Goal: Task Accomplishment & Management: Use online tool/utility

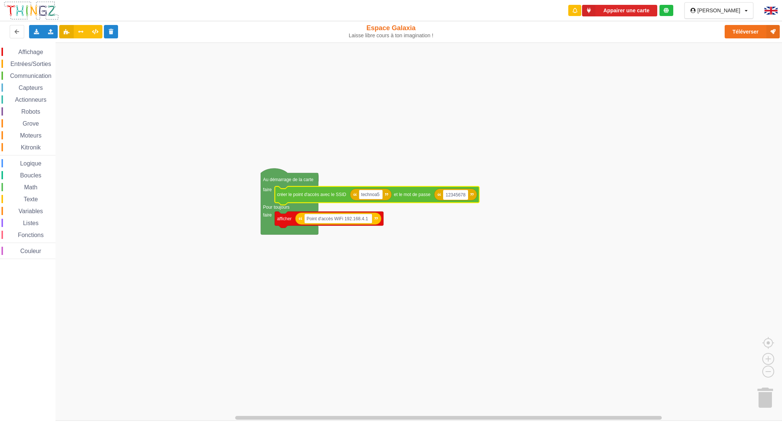
click at [465, 195] on input "12345678" at bounding box center [455, 195] width 25 height 10
type input "1234567890"
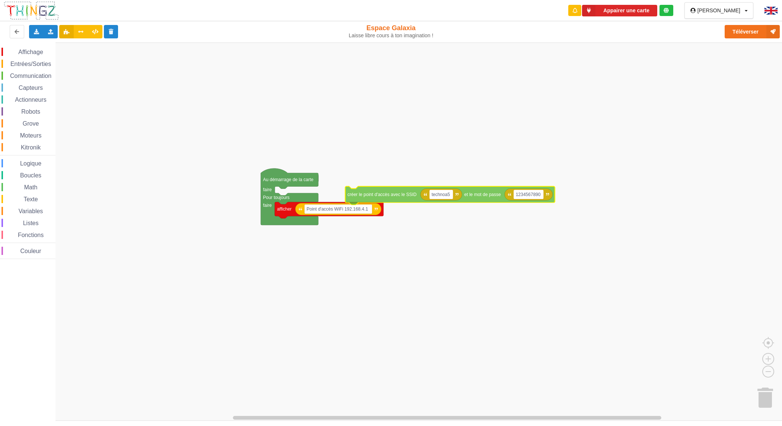
click at [373, 192] on text "créer le point d'accès avec le SSID" at bounding box center [381, 194] width 69 height 5
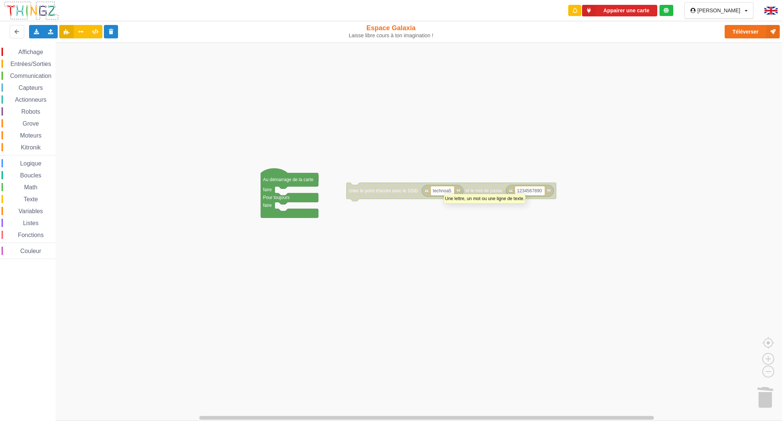
click at [444, 190] on text "technoa5" at bounding box center [442, 190] width 19 height 5
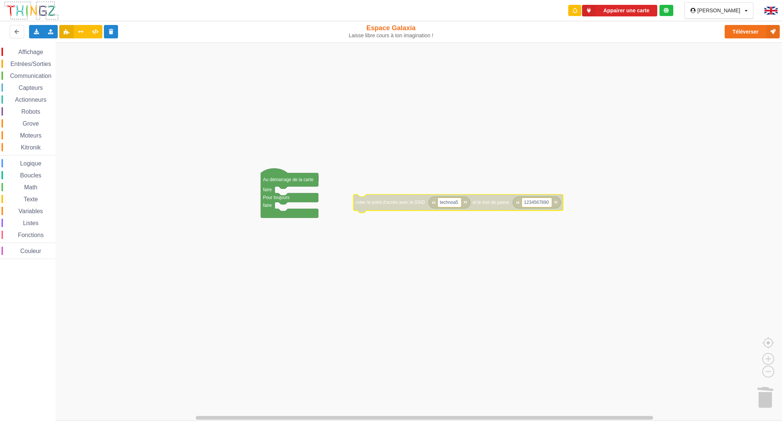
click at [30, 58] on div "Affichage Entrées/Sorties Communication Capteurs Actionneurs Robots Grove Moteu…" at bounding box center [27, 153] width 55 height 211
click at [30, 52] on span "Affichage" at bounding box center [30, 52] width 27 height 6
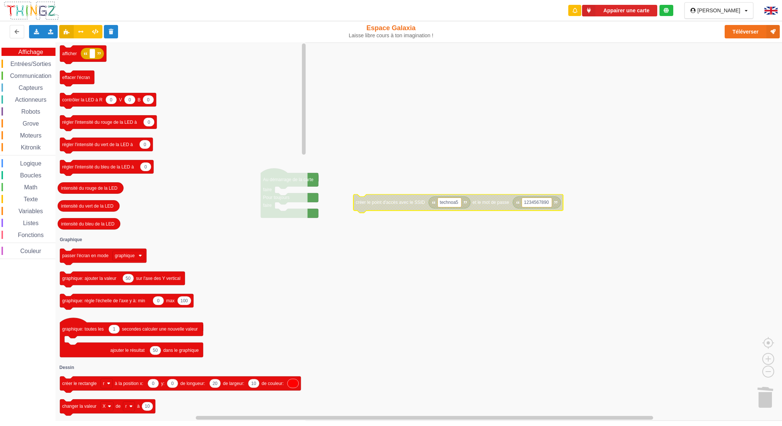
click at [31, 85] on span "Capteurs" at bounding box center [30, 88] width 26 height 6
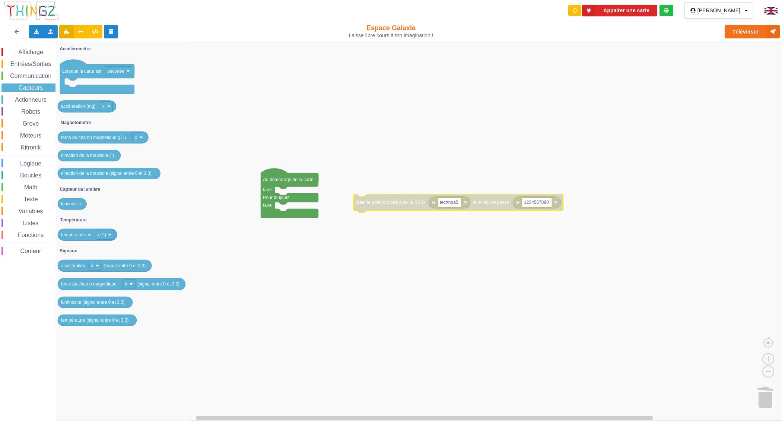
click at [32, 73] on span "Communication" at bounding box center [31, 76] width 44 height 6
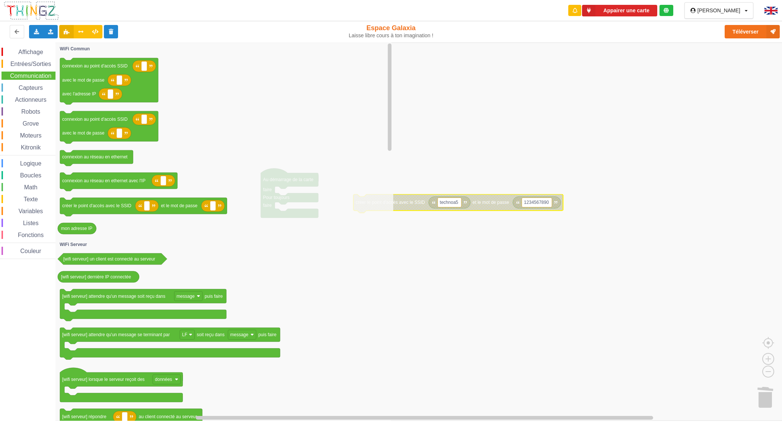
click at [32, 63] on span "Entrées/Sorties" at bounding box center [30, 64] width 43 height 6
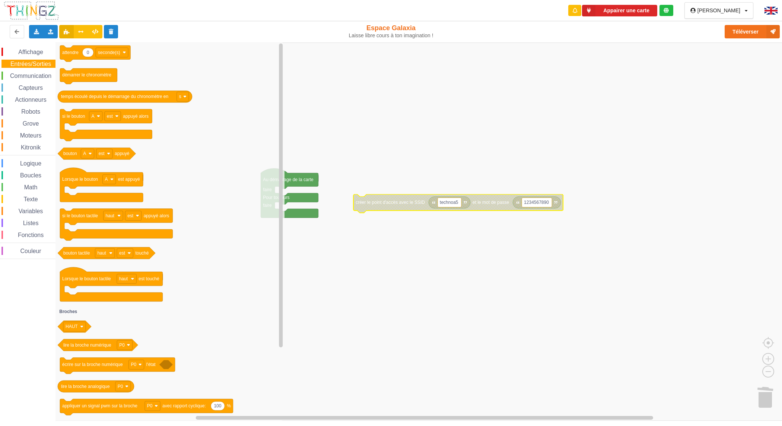
click at [28, 201] on span "Texte" at bounding box center [30, 199] width 16 height 6
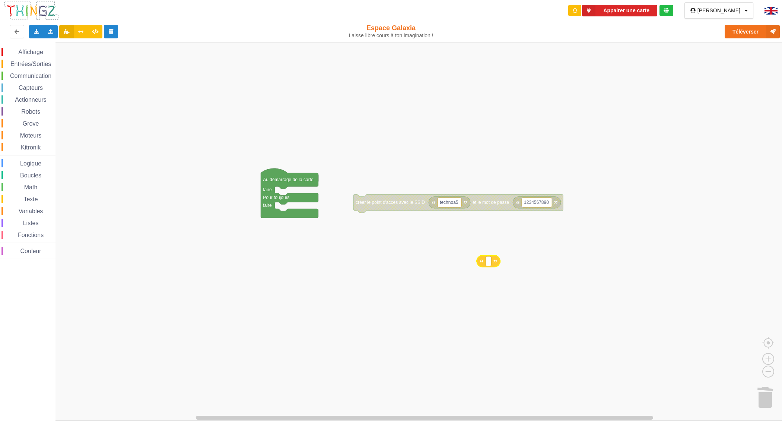
click at [473, 253] on div "Affichage Entrées/Sorties Communication Capteurs Actionneurs Robots Grove Moteu…" at bounding box center [393, 231] width 787 height 378
click at [447, 204] on input "technoa5" at bounding box center [449, 203] width 24 height 10
click at [491, 256] on div "Dupliquer" at bounding box center [518, 259] width 63 height 10
type input "technoa5"
click at [512, 202] on input "1234567890" at bounding box center [518, 203] width 30 height 10
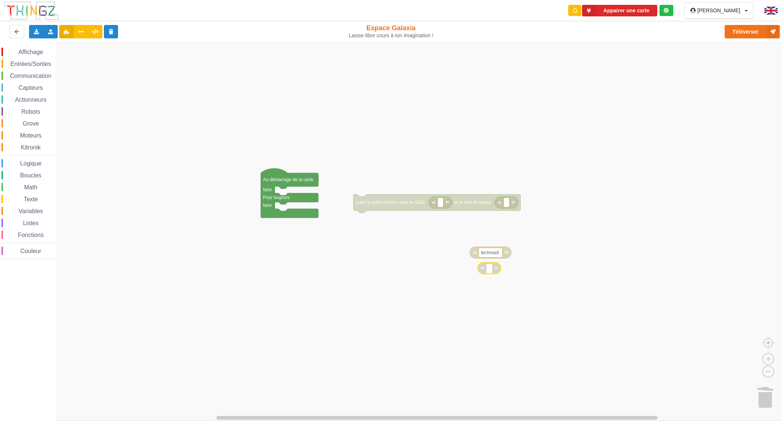
type input "1234567890"
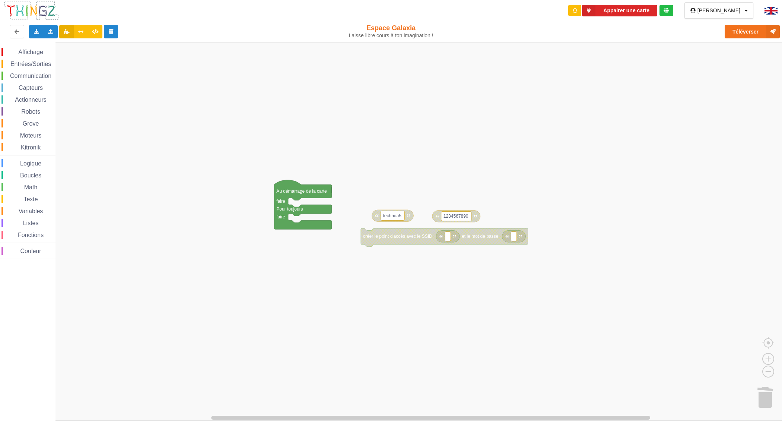
click at [353, 192] on div "Affichage Entrées/Sorties Communication Capteurs Actionneurs Robots Grove Moteu…" at bounding box center [393, 231] width 787 height 378
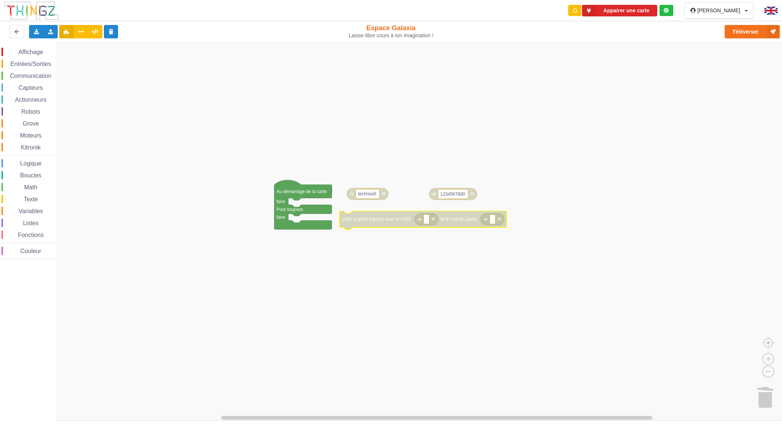
click at [427, 252] on rect "Espace de travail de Blocky" at bounding box center [393, 231] width 787 height 378
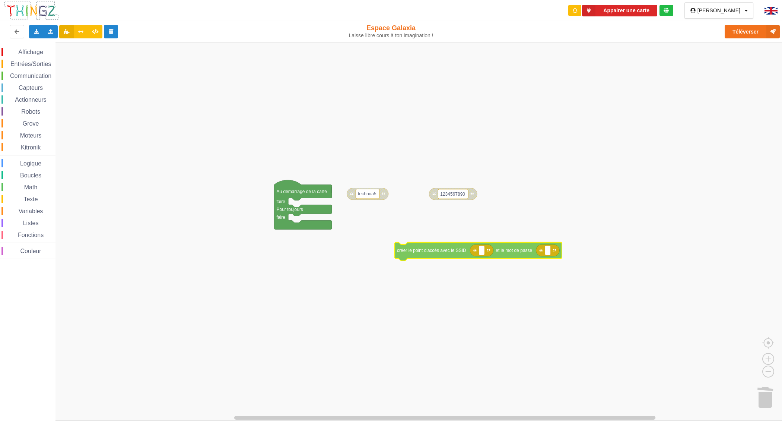
click at [392, 230] on div "Affichage Entrées/Sorties Communication Capteurs Actionneurs Robots Grove Moteu…" at bounding box center [393, 231] width 787 height 378
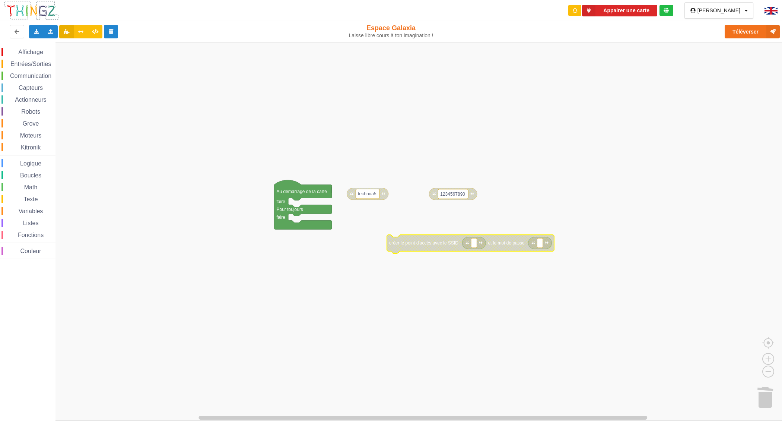
click at [32, 74] on span "Communication" at bounding box center [31, 76] width 44 height 6
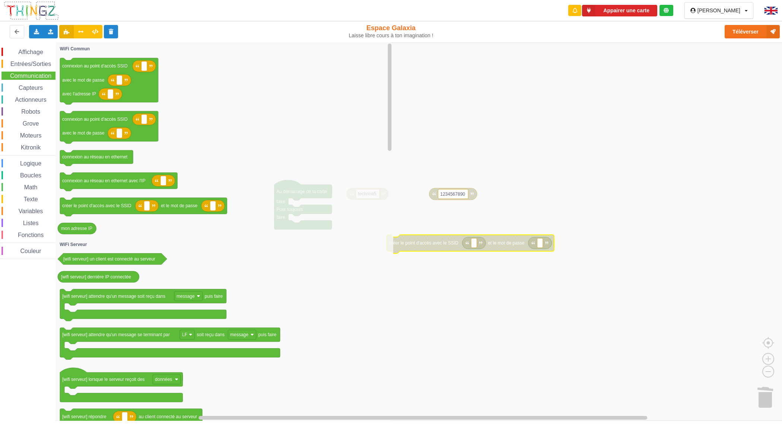
click at [259, 111] on icon "Espace de travail de Blocky" at bounding box center [224, 231] width 338 height 378
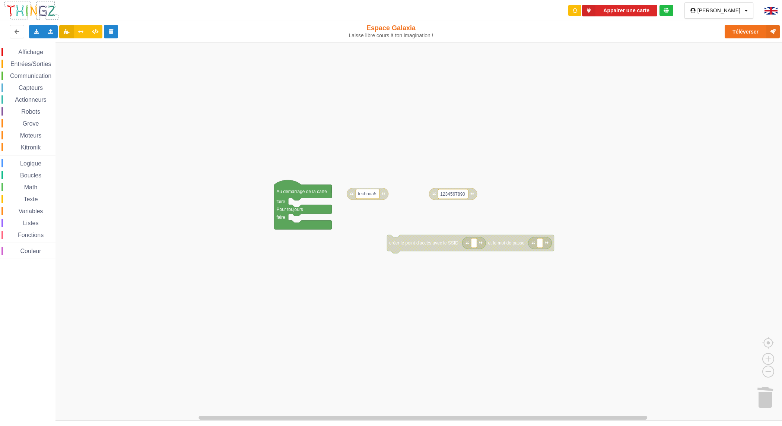
click at [454, 303] on rect "Espace de travail de Blocky" at bounding box center [393, 231] width 787 height 378
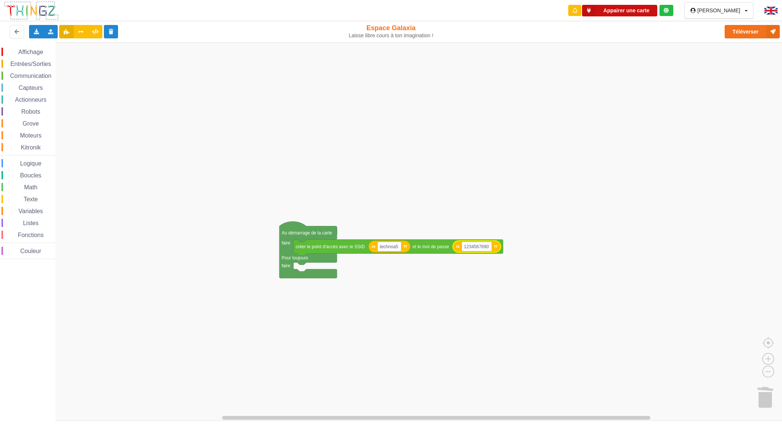
click at [649, 12] on button "Appairer une carte" at bounding box center [619, 11] width 75 height 12
click at [748, 33] on button "Téléverser" at bounding box center [751, 31] width 55 height 13
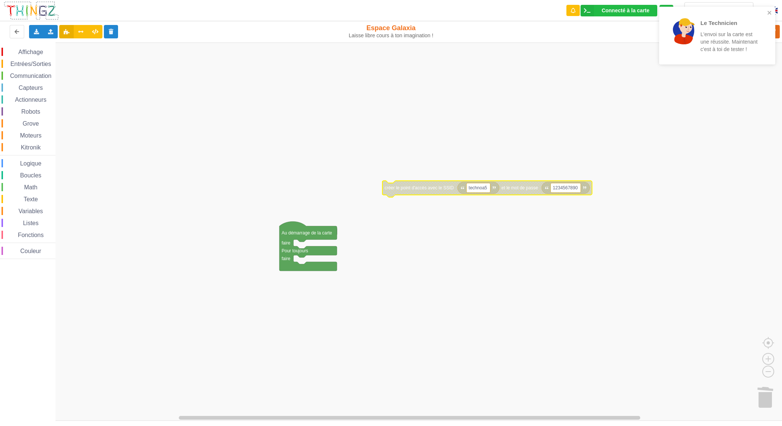
click at [414, 172] on div "Affichage Entrées/Sorties Communication Capteurs Actionneurs Robots Grove Moteu…" at bounding box center [393, 231] width 787 height 378
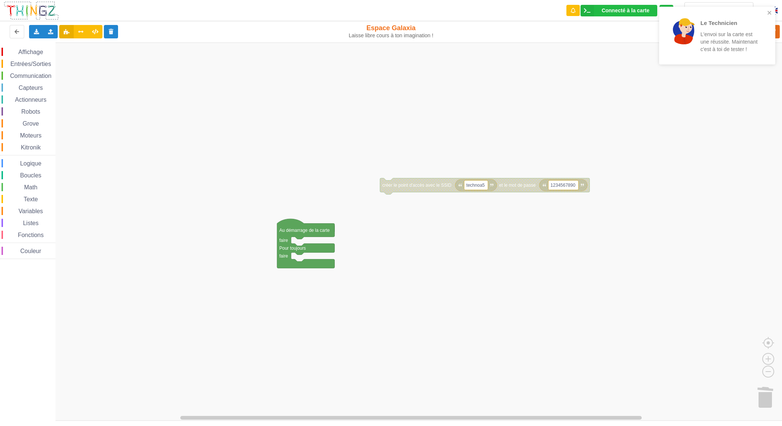
click at [411, 168] on rect "Espace de travail de Blocky" at bounding box center [393, 231] width 787 height 378
click at [36, 76] on span "Communication" at bounding box center [31, 76] width 44 height 6
click at [353, 256] on div "Affichage Entrées/Sorties Communication Capteurs Actionneurs Robots Grove Moteu…" at bounding box center [393, 231] width 787 height 378
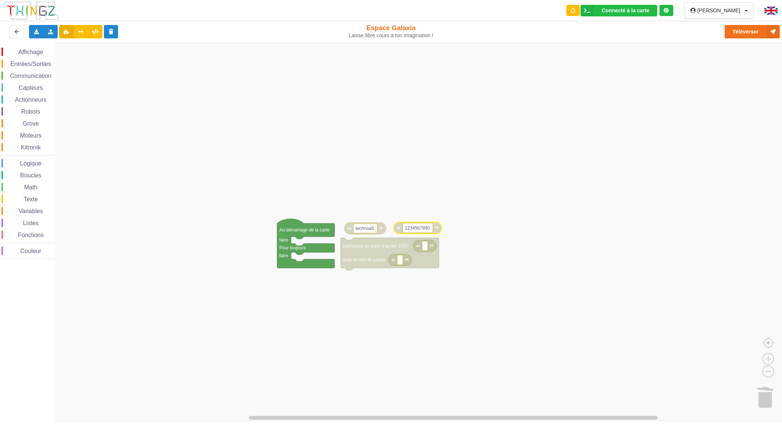
click at [476, 254] on rect "Espace de travail de Blocky" at bounding box center [393, 231] width 787 height 378
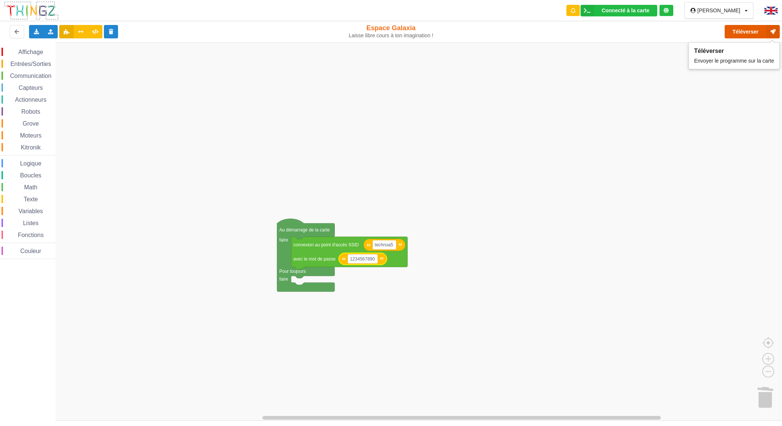
click at [738, 35] on button "Téléverser" at bounding box center [751, 31] width 55 height 13
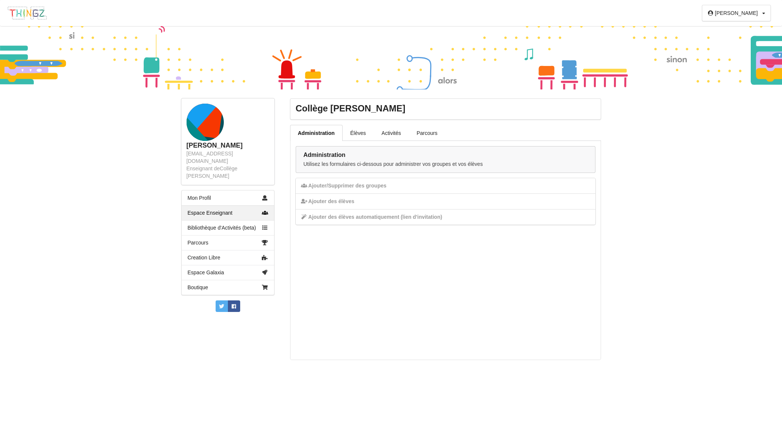
click at [25, 12] on img at bounding box center [27, 13] width 40 height 14
click at [206, 267] on link "Espace Galaxia" at bounding box center [228, 272] width 92 height 15
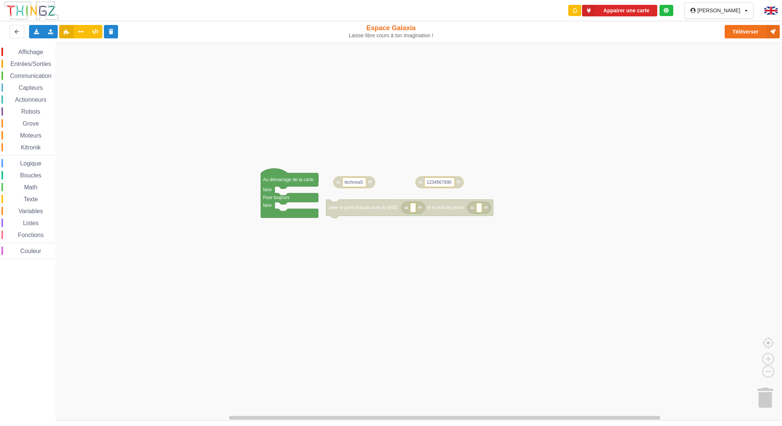
click at [669, 12] on icon at bounding box center [665, 10] width 5 height 5
click at [772, 8] on img at bounding box center [770, 11] width 13 height 8
drag, startPoint x: 778, startPoint y: 12, endPoint x: 774, endPoint y: 11, distance: 3.7
click at [777, 12] on div at bounding box center [772, 10] width 29 height 21
click at [769, 12] on img at bounding box center [770, 10] width 13 height 9
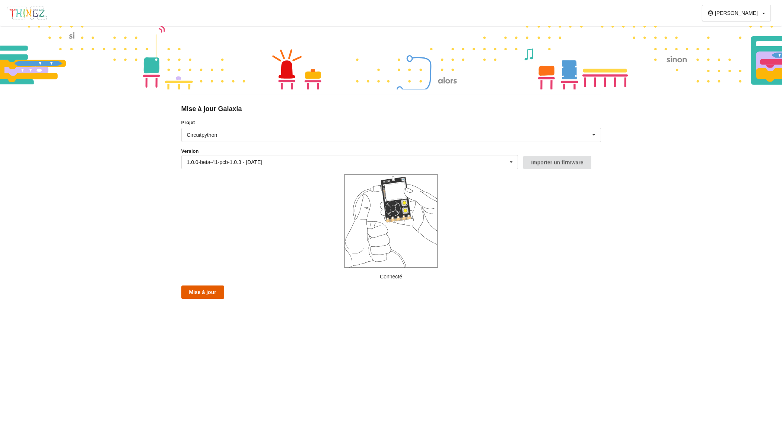
click at [210, 291] on button "Mise à jour" at bounding box center [202, 291] width 43 height 13
